Goal: Information Seeking & Learning: Understand process/instructions

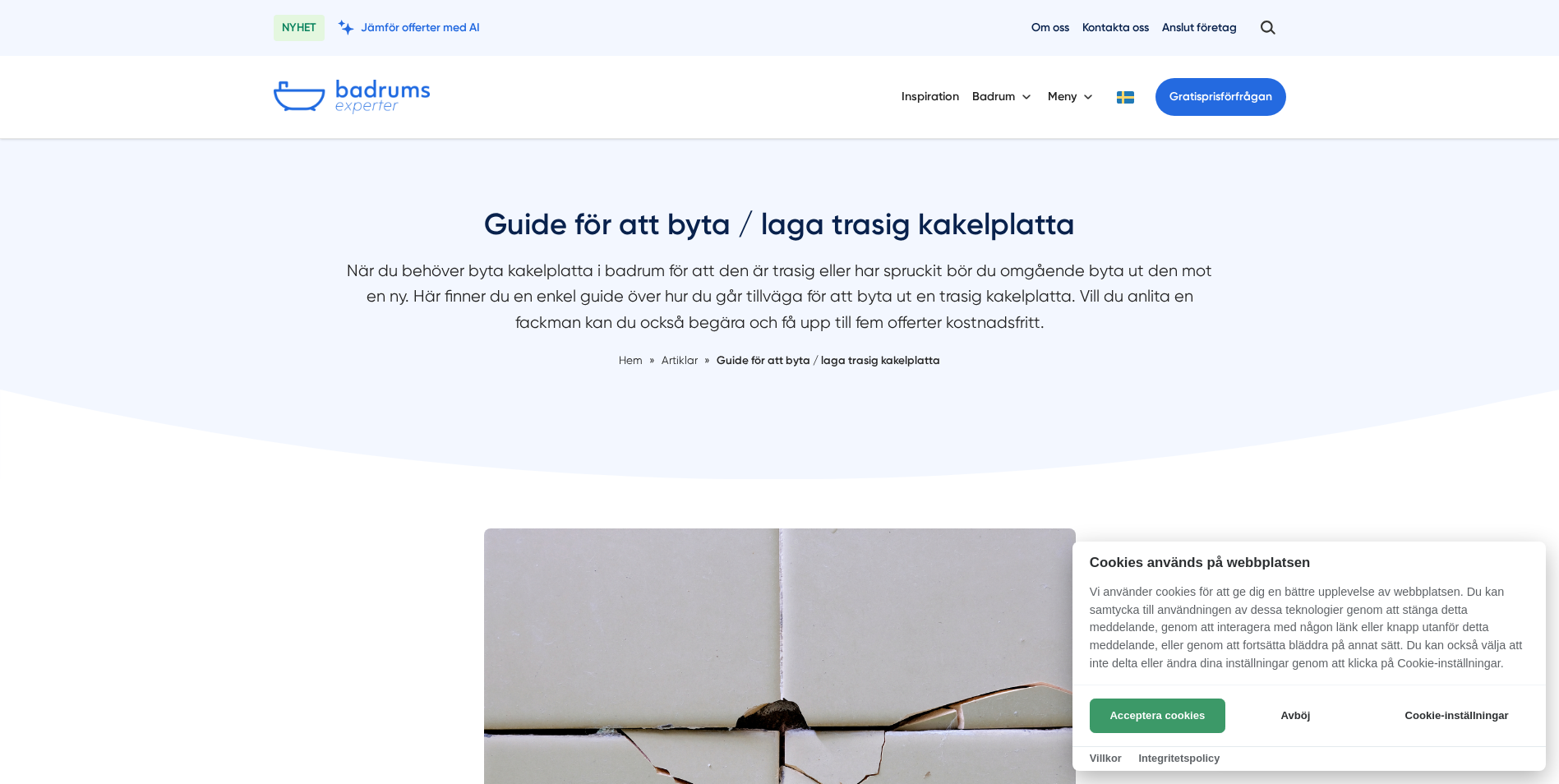
click at [1145, 714] on button "Acceptera cookies" at bounding box center [1158, 715] width 136 height 35
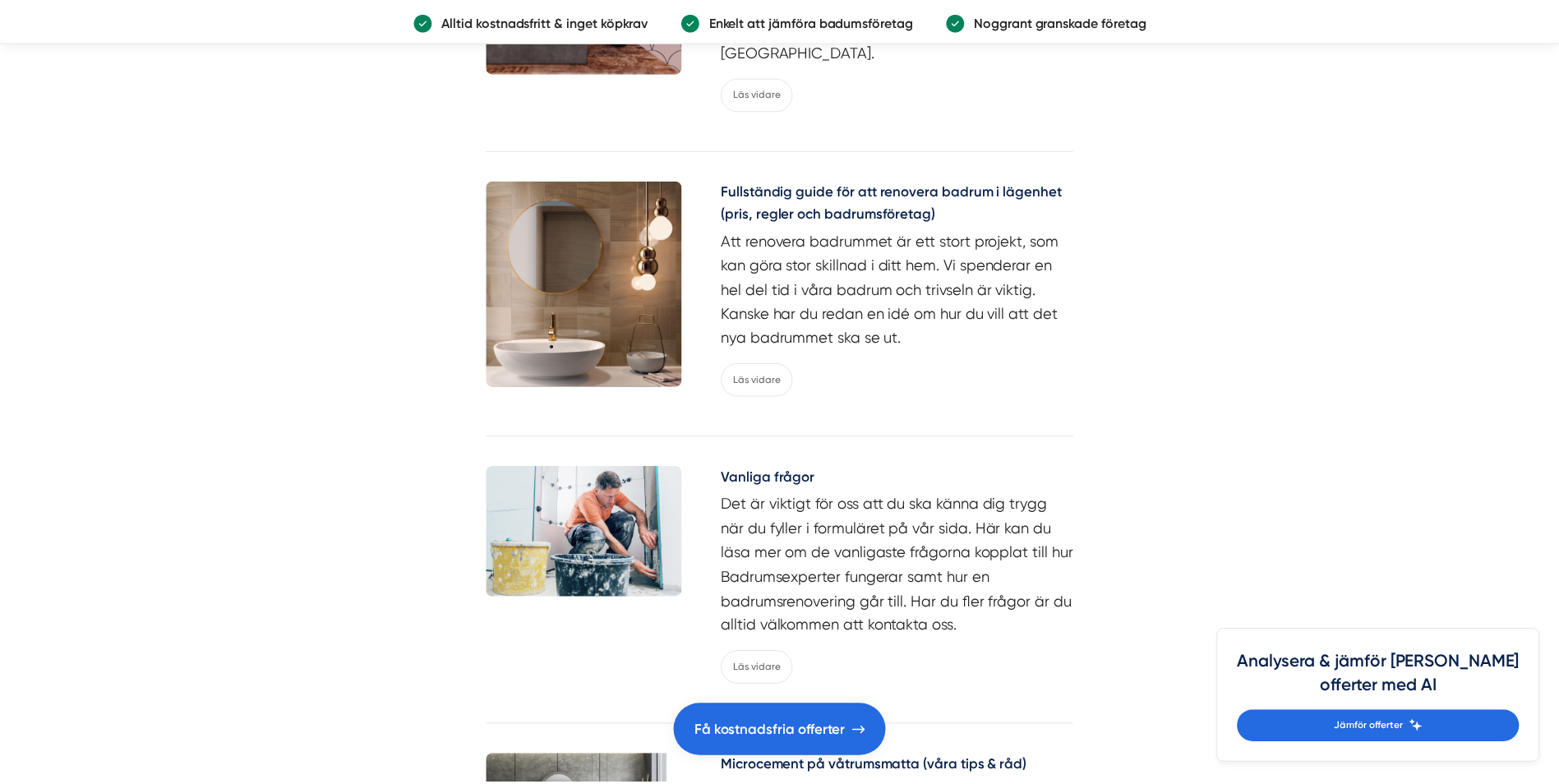
scroll to position [3945, 0]
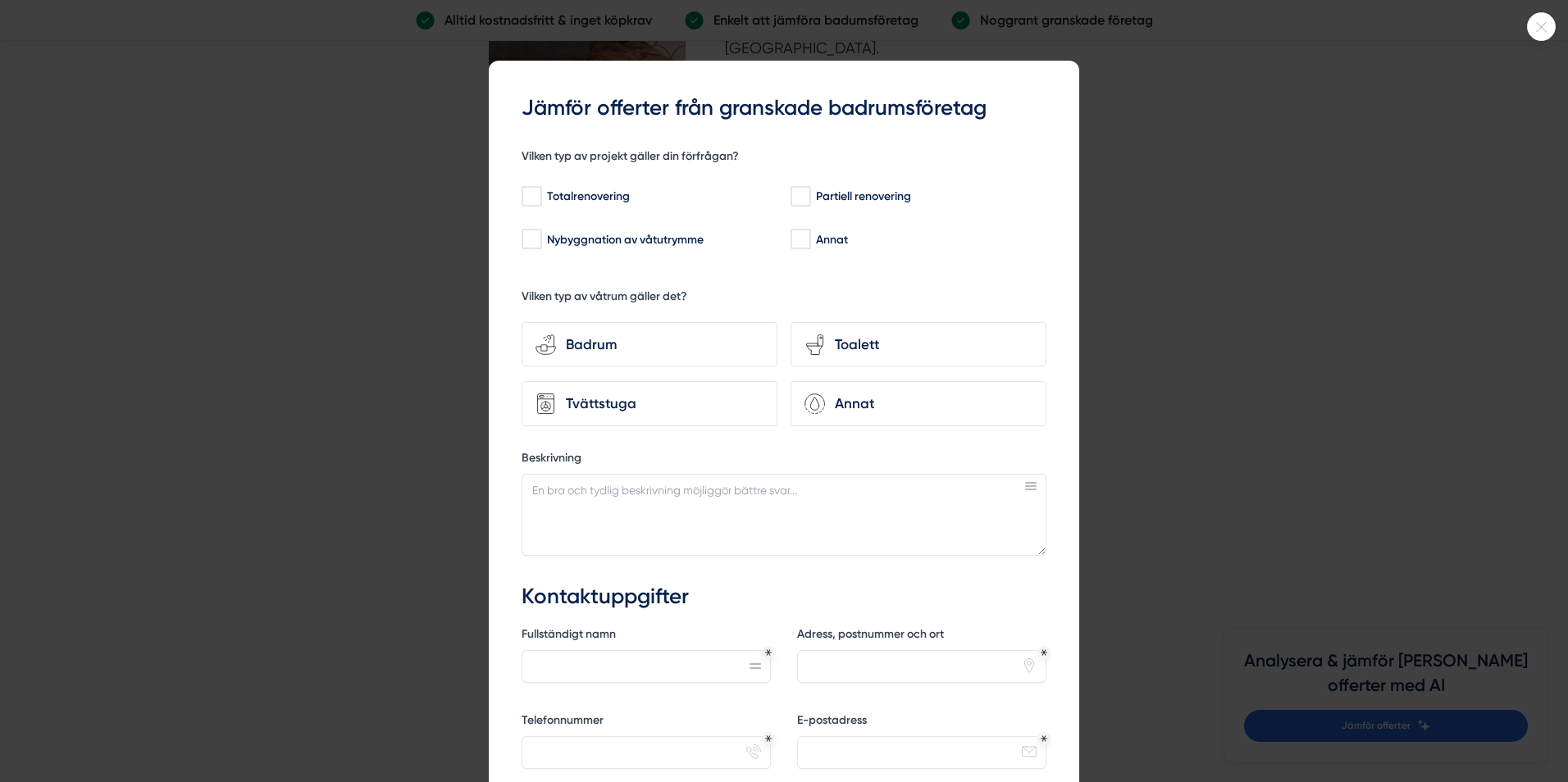
click at [1542, 23] on icon at bounding box center [1541, 27] width 27 height 10
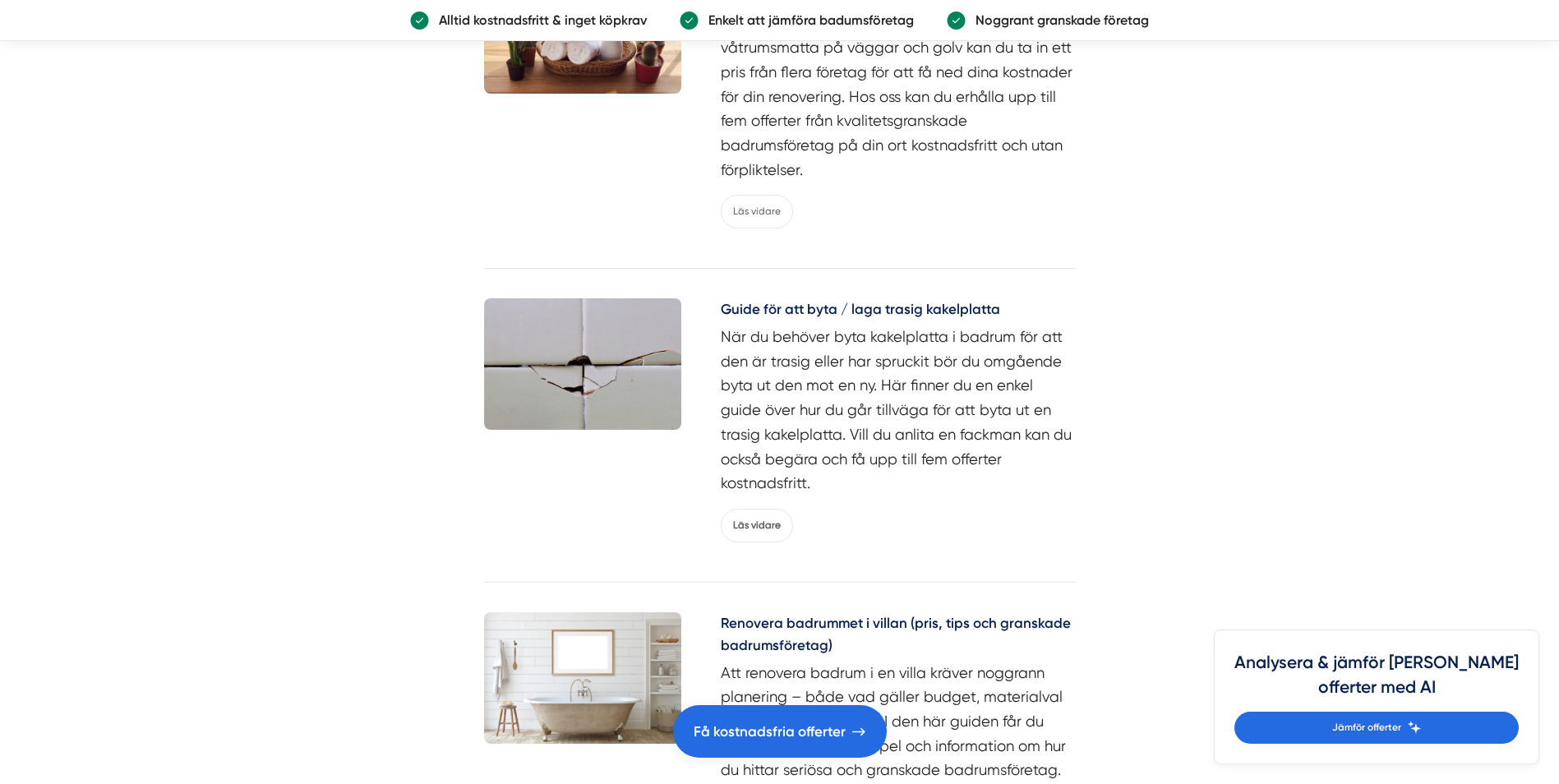
scroll to position [5424, 0]
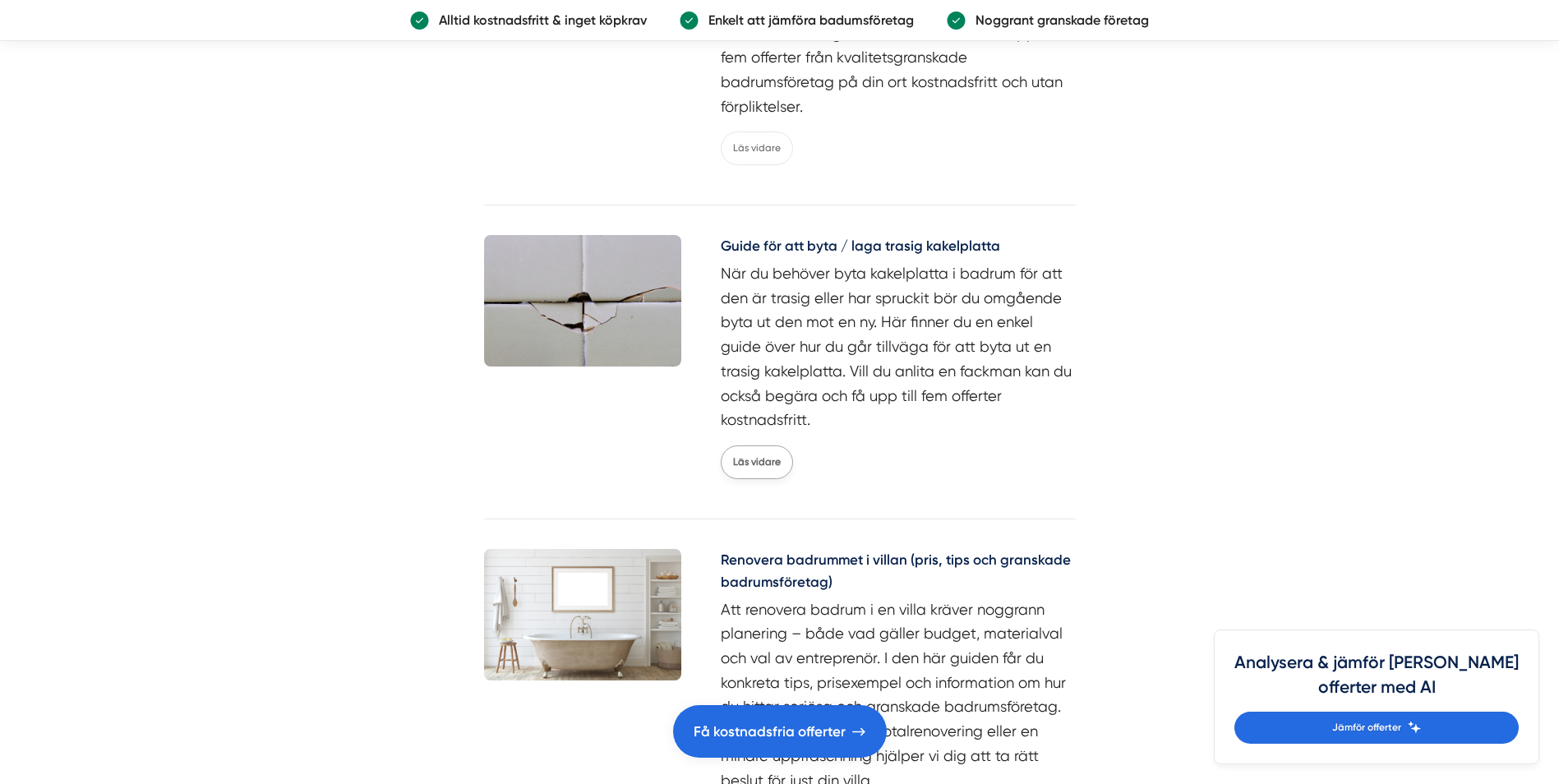
click at [759, 445] on link "Läs vidare" at bounding box center [756, 462] width 72 height 34
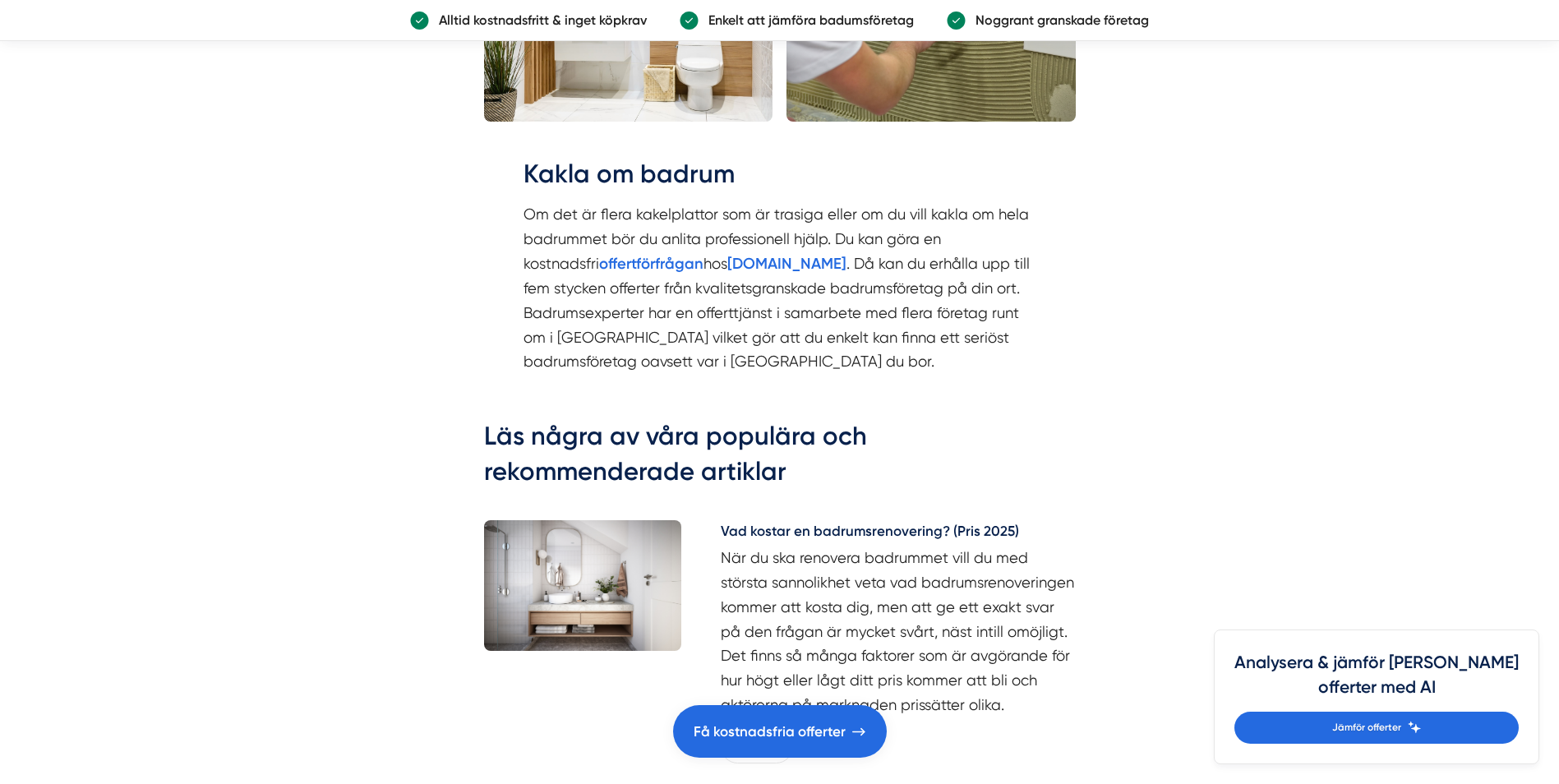
scroll to position [2959, 0]
